Goal: Find specific page/section: Find specific page/section

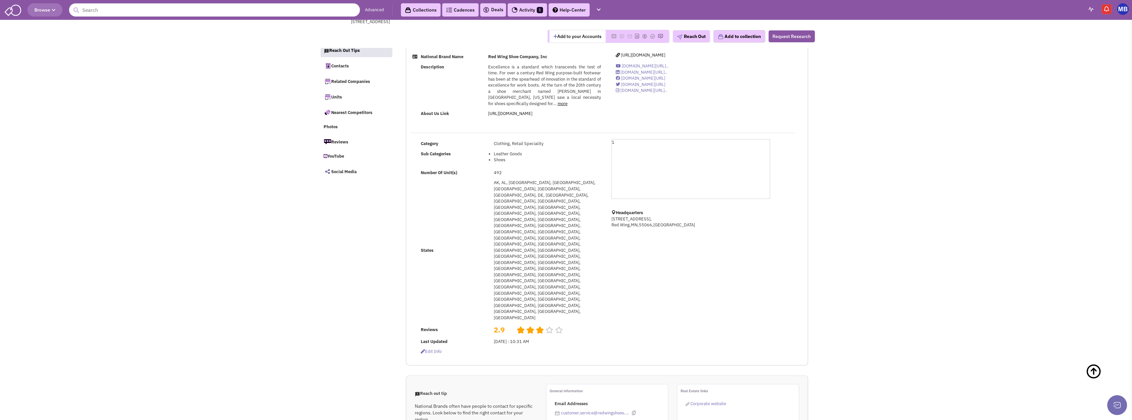
select select
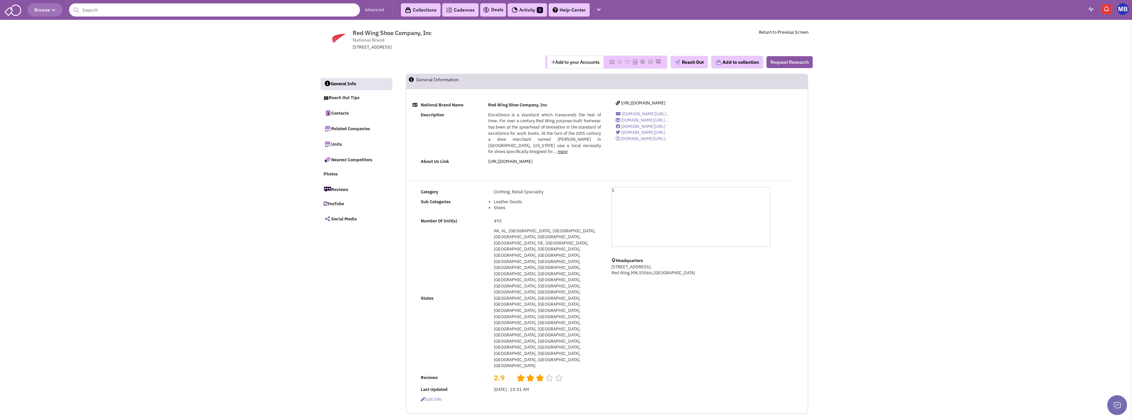
drag, startPoint x: 12, startPoint y: 11, endPoint x: 16, endPoint y: 10, distance: 3.4
click at [12, 11] on img at bounding box center [13, 9] width 17 height 13
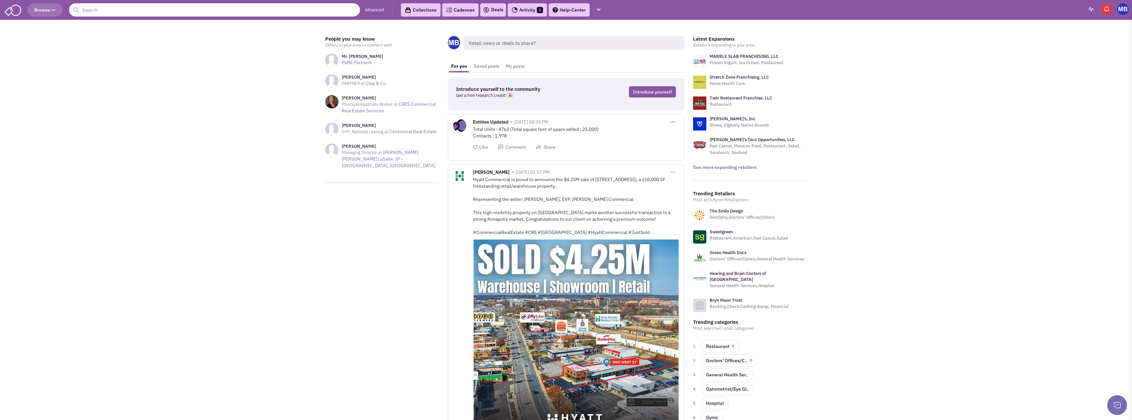
click at [243, 11] on input "text" at bounding box center [214, 9] width 291 height 13
drag, startPoint x: 165, startPoint y: 9, endPoint x: 47, endPoint y: -2, distance: 118.3
click at [200, 8] on input "sweet & sassy" at bounding box center [214, 9] width 291 height 13
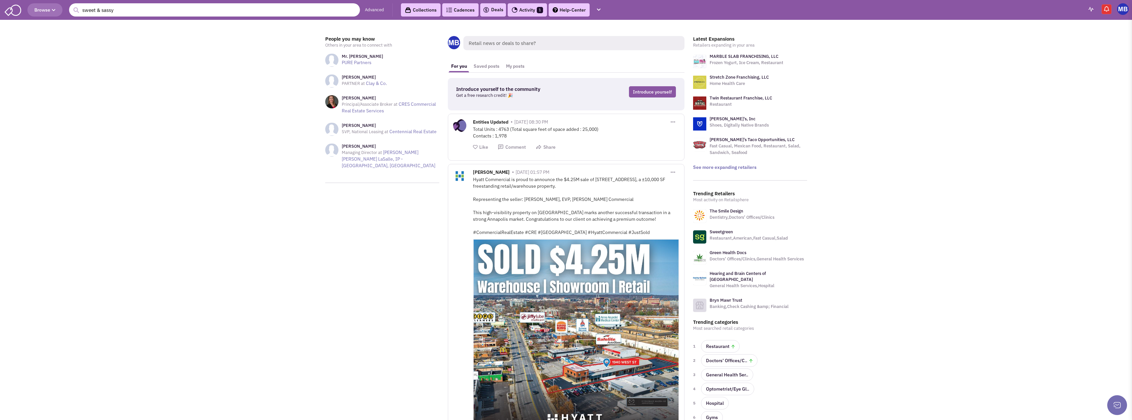
click at [200, 8] on input "sweet & sassy" at bounding box center [214, 9] width 291 height 13
type input "paymore"
click at [71, 5] on button "submit" at bounding box center [76, 10] width 10 height 10
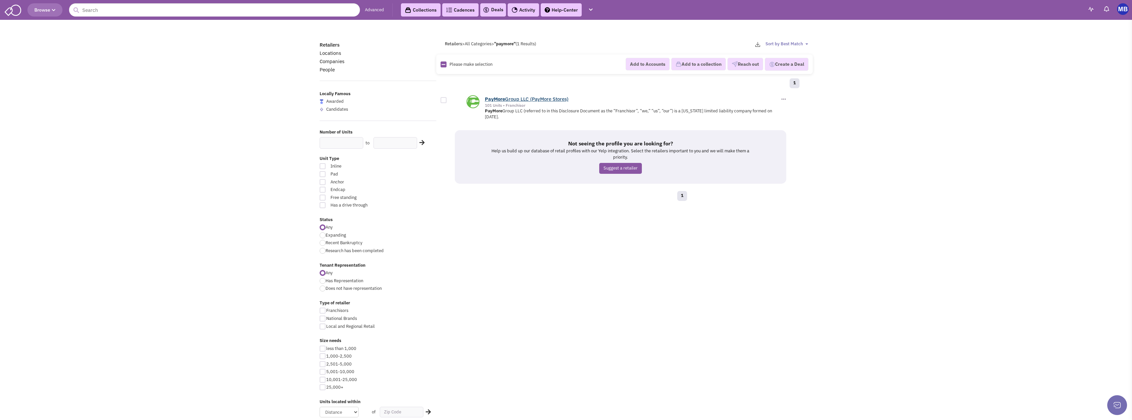
click at [543, 97] on link "PayMore Group LLC (PayMore Stores)" at bounding box center [527, 99] width 84 height 6
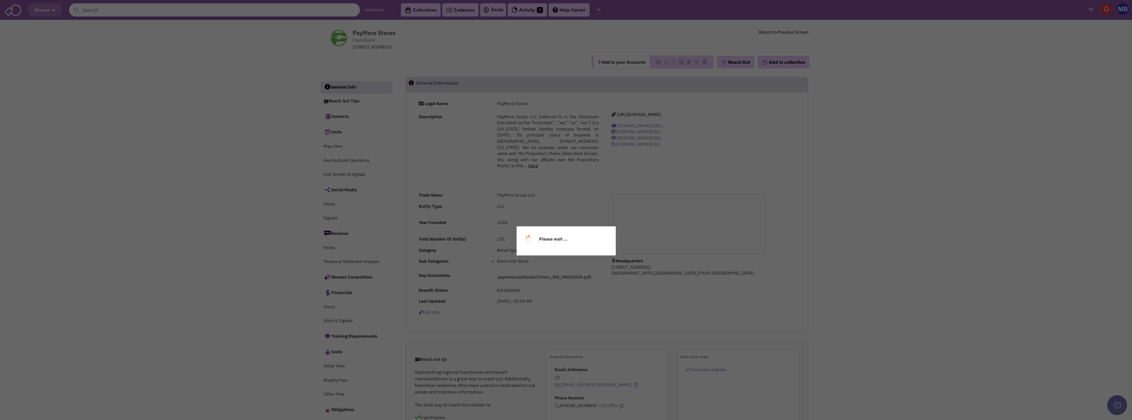
select select
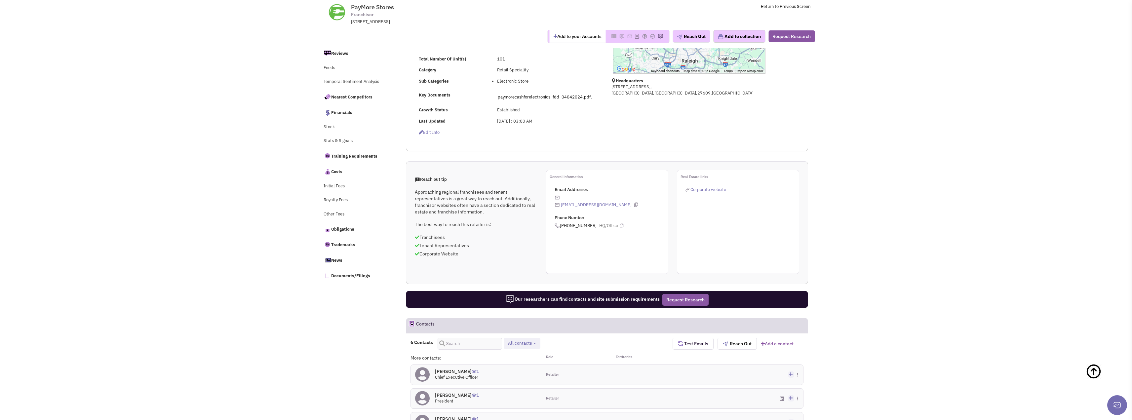
scroll to position [148, 0]
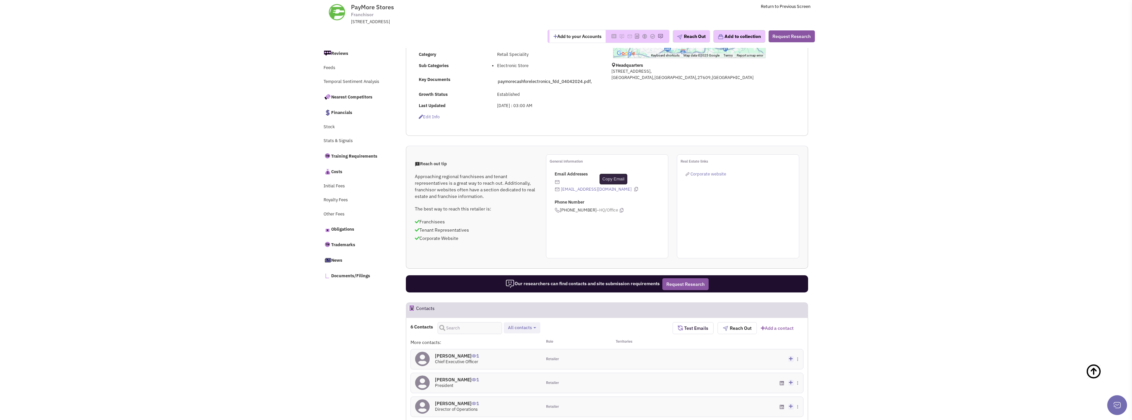
click at [634, 191] on icon at bounding box center [636, 189] width 4 height 4
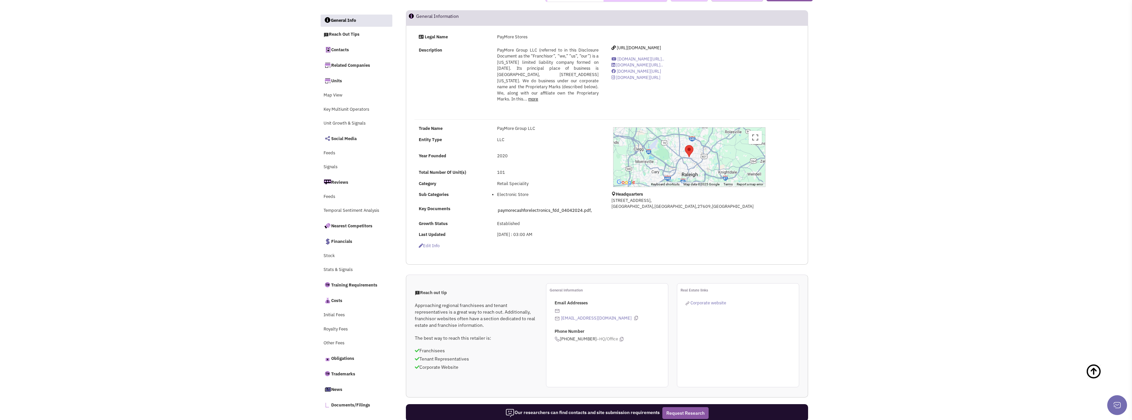
scroll to position [0, 0]
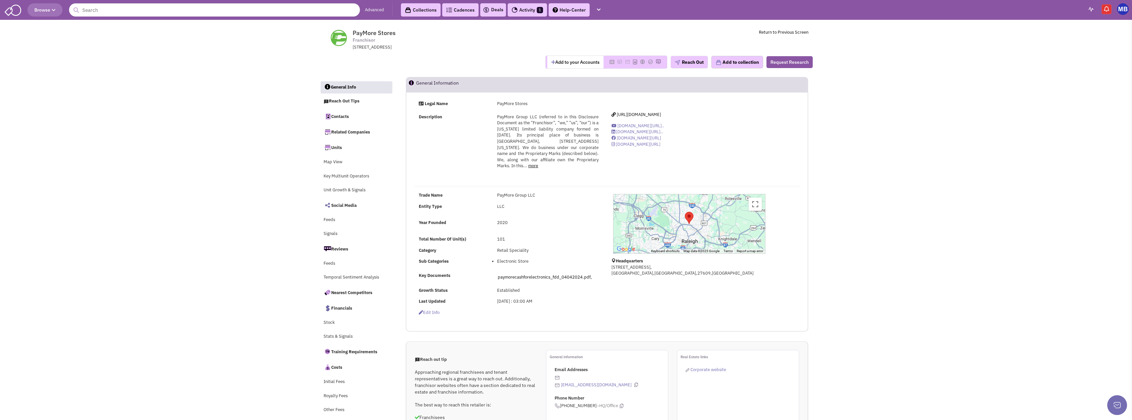
click at [483, 154] on div "Description PayMore Group LLC (referred to in this Disclosure Document as the “…" at bounding box center [509, 144] width 188 height 61
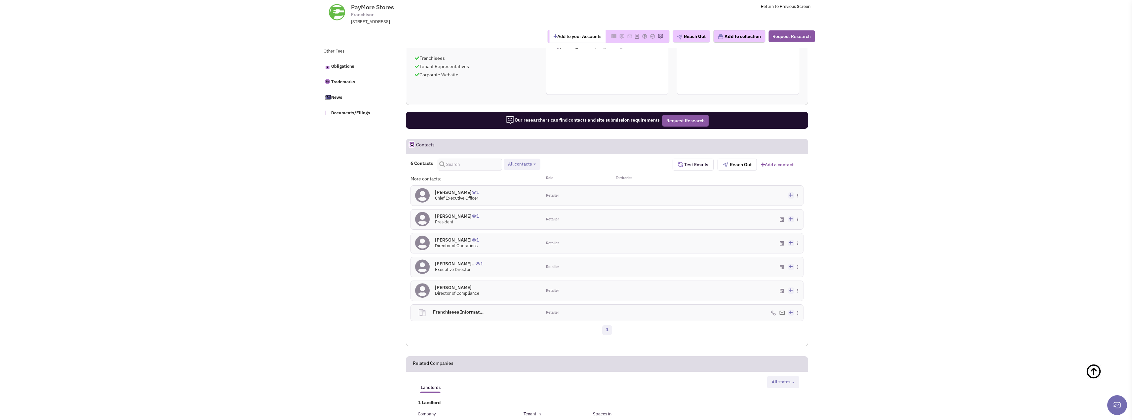
scroll to position [397, 0]
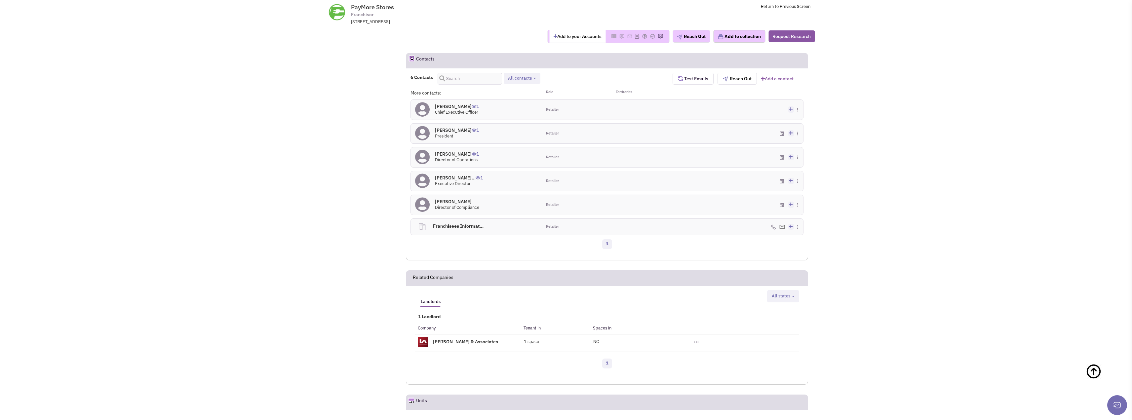
click at [464, 109] on h4 "[PERSON_NAME] 1" at bounding box center [457, 106] width 44 height 6
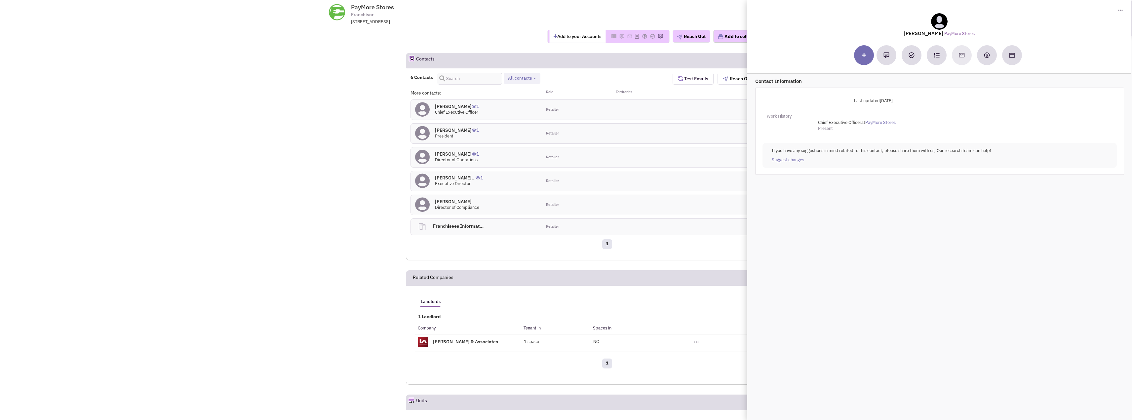
click at [678, 165] on div "Add to my contacts Create a deal Subscribe to a Cadence Suggest changes Downloa…" at bounding box center [738, 157] width 131 height 20
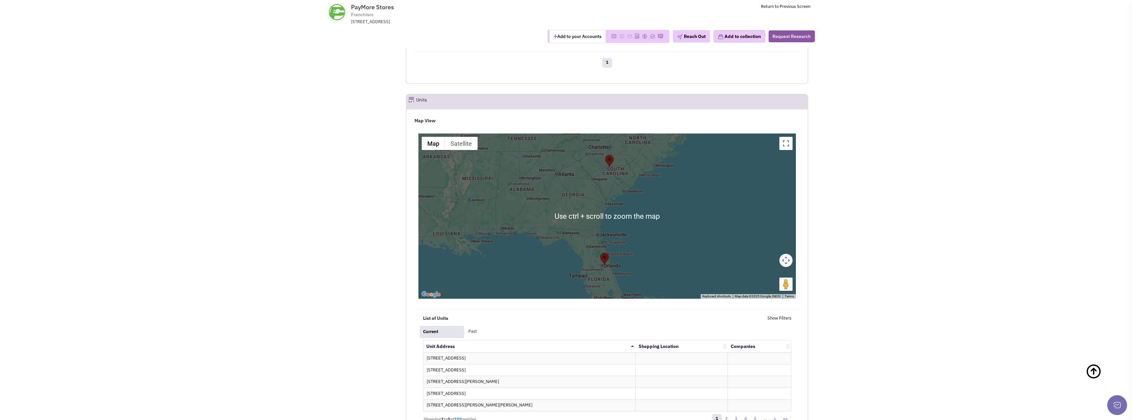
scroll to position [761, 0]
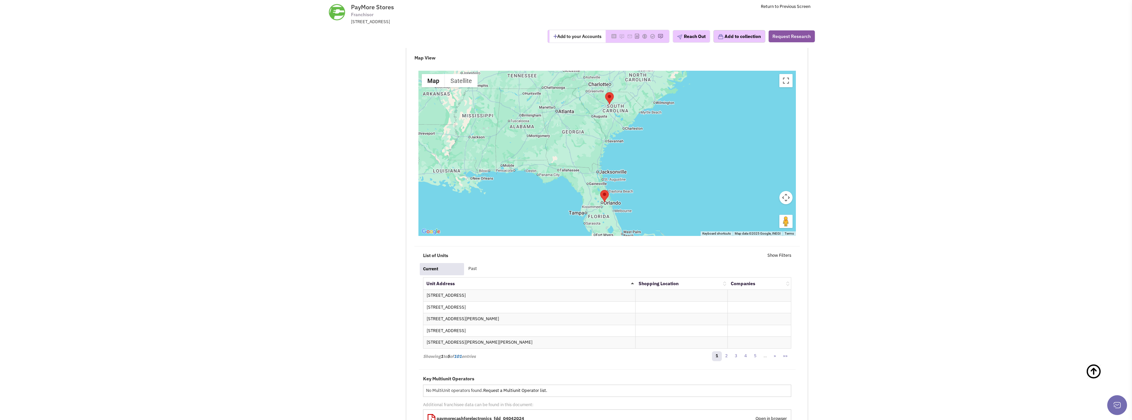
drag, startPoint x: 295, startPoint y: 301, endPoint x: 287, endPoint y: 307, distance: 10.3
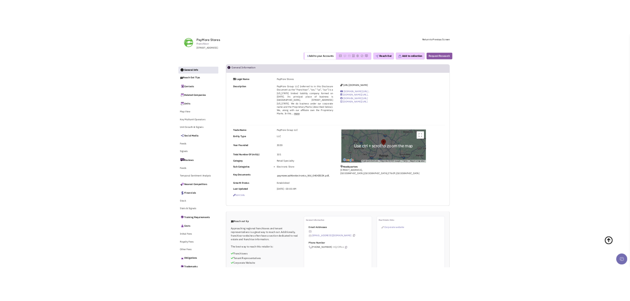
scroll to position [0, 0]
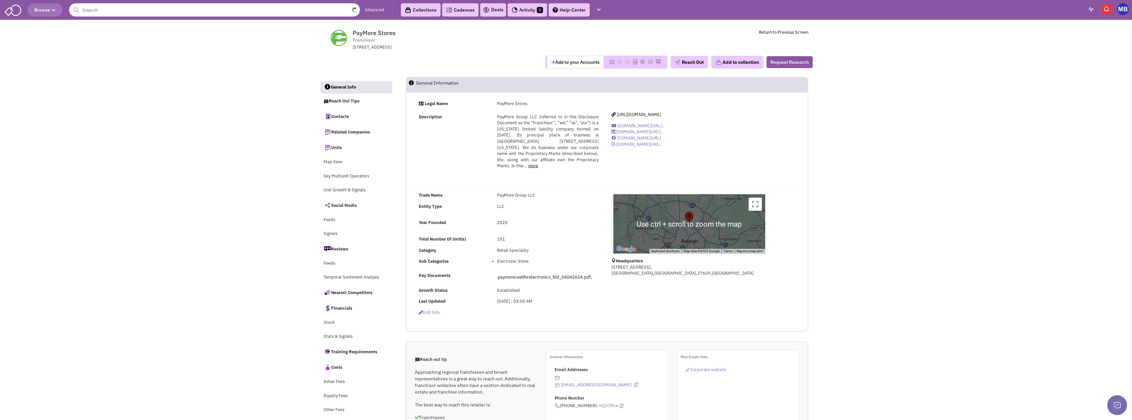
click at [322, 5] on input "text" at bounding box center [214, 9] width 291 height 13
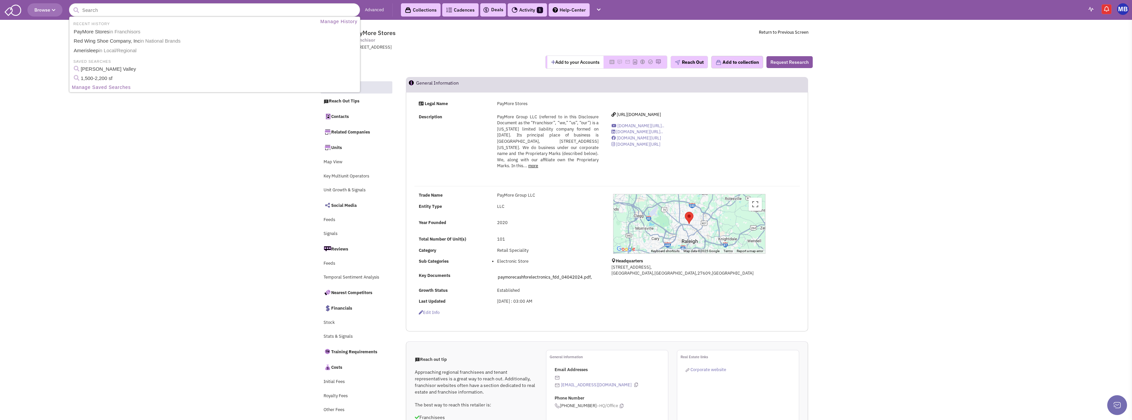
click at [416, 48] on div "4242 Six Forks Road, North Hills, Raleigh, NC, 27609" at bounding box center [439, 47] width 173 height 6
